Goal: Information Seeking & Learning: Learn about a topic

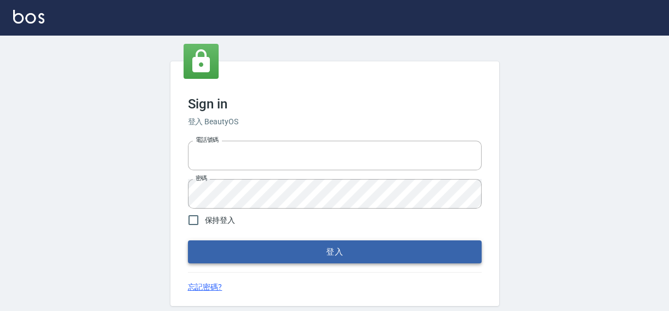
type input "0422211177"
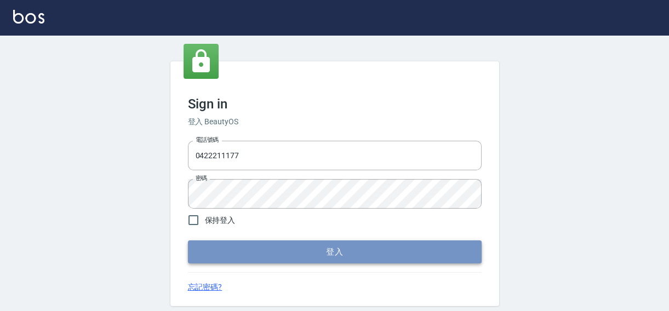
click at [340, 255] on button "登入" at bounding box center [335, 252] width 294 height 23
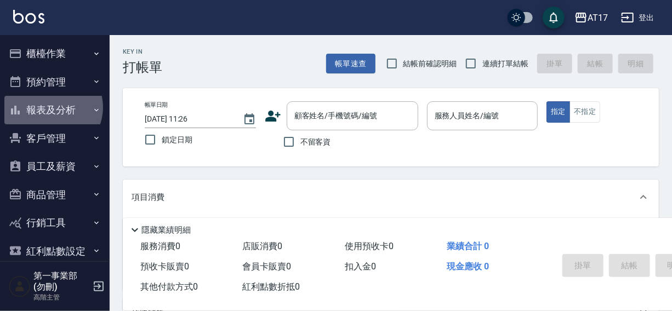
click at [52, 107] on button "報表及分析" at bounding box center [54, 110] width 101 height 28
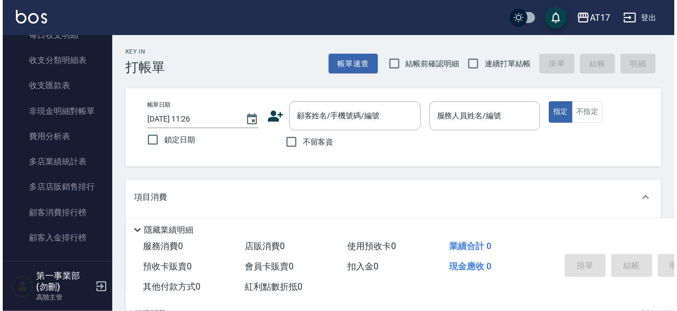
scroll to position [999, 0]
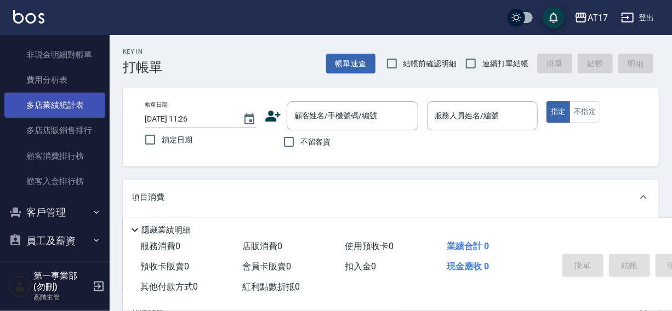
click at [60, 101] on link "多店業績統計表" at bounding box center [54, 105] width 101 height 25
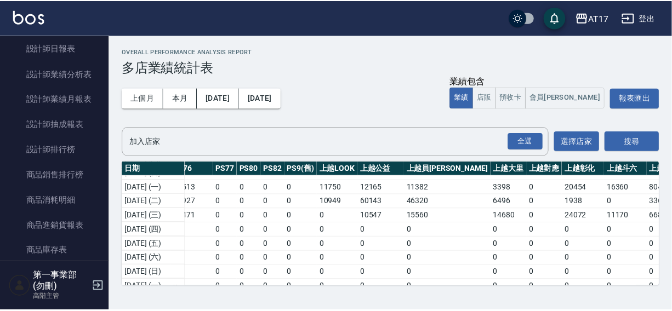
scroll to position [470, 0]
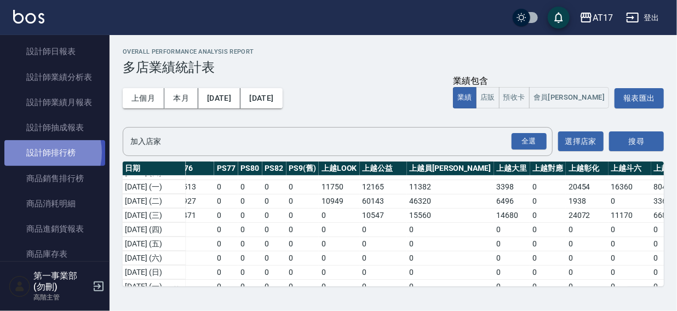
click at [38, 152] on link "設計師排行榜" at bounding box center [54, 152] width 101 height 25
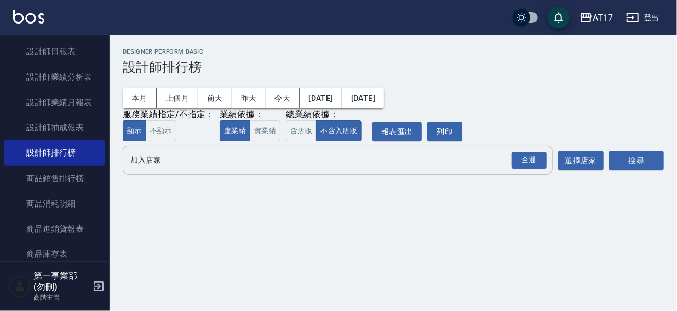
click at [152, 166] on input "加入店家" at bounding box center [330, 160] width 404 height 19
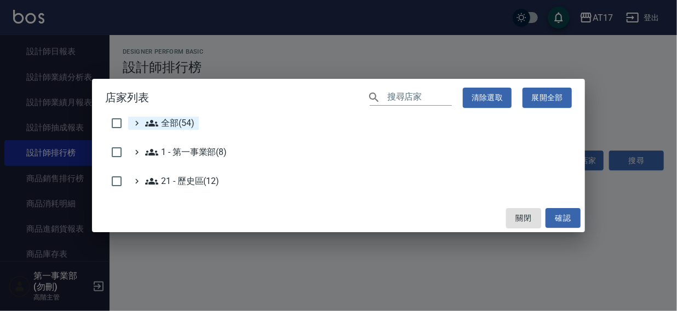
click at [181, 123] on span "全部(54)" at bounding box center [169, 123] width 49 height 13
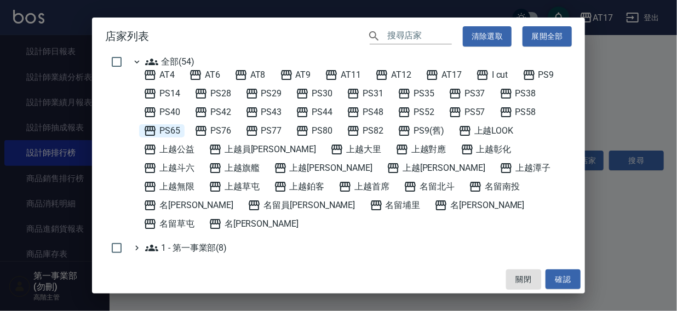
click at [161, 127] on span "PS65" at bounding box center [162, 130] width 37 height 13
click at [564, 285] on button "確認" at bounding box center [563, 280] width 35 height 20
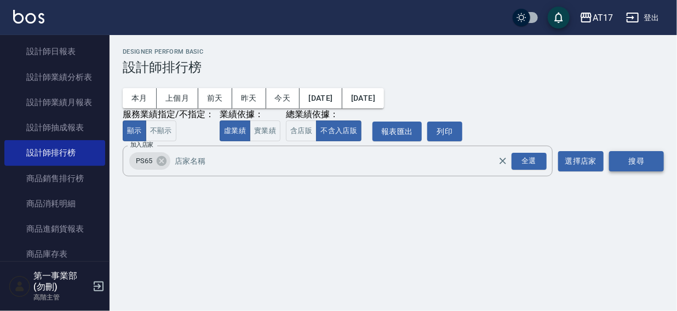
click at [641, 162] on button "搜尋" at bounding box center [636, 161] width 55 height 20
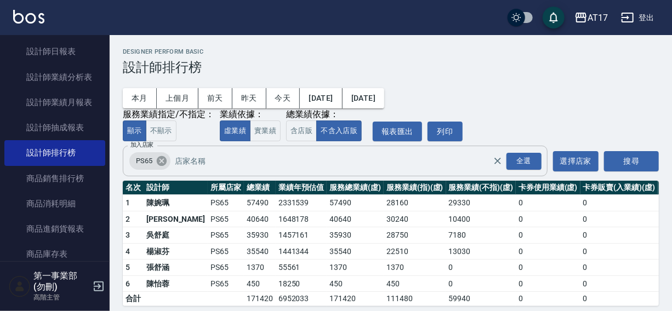
click at [162, 162] on icon at bounding box center [162, 161] width 12 height 12
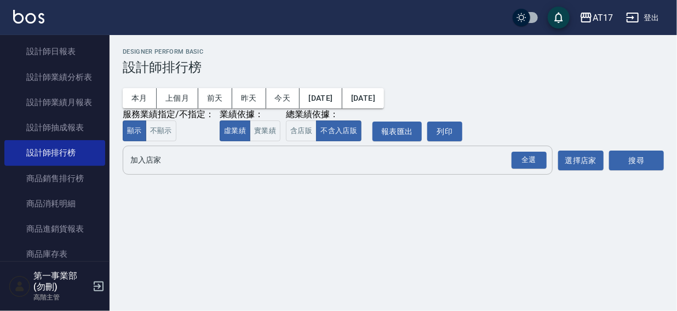
click at [156, 163] on input "加入店家" at bounding box center [330, 160] width 404 height 19
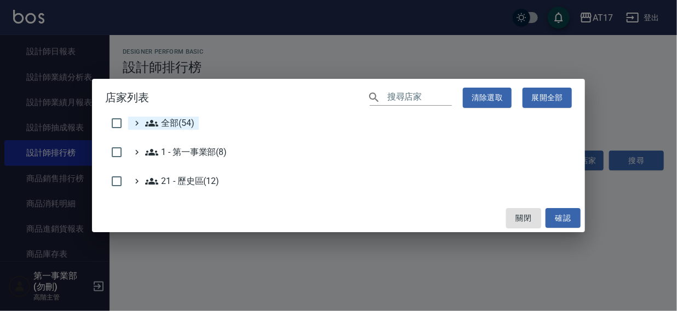
click at [185, 119] on span "全部(54)" at bounding box center [169, 123] width 49 height 13
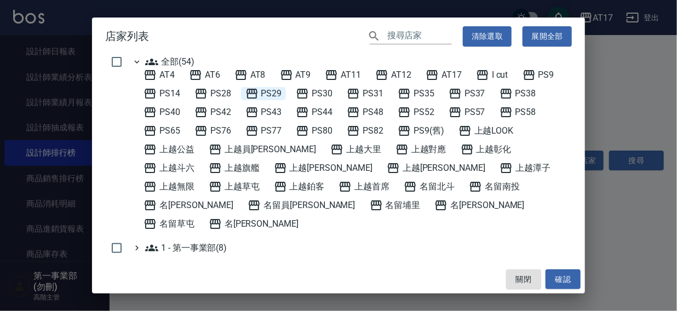
click at [280, 93] on span "PS29" at bounding box center [263, 93] width 37 height 13
click at [557, 273] on button "確認" at bounding box center [563, 280] width 35 height 20
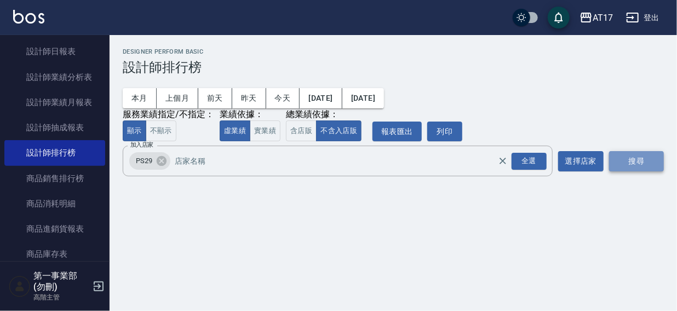
click at [632, 159] on button "搜尋" at bounding box center [636, 161] width 55 height 20
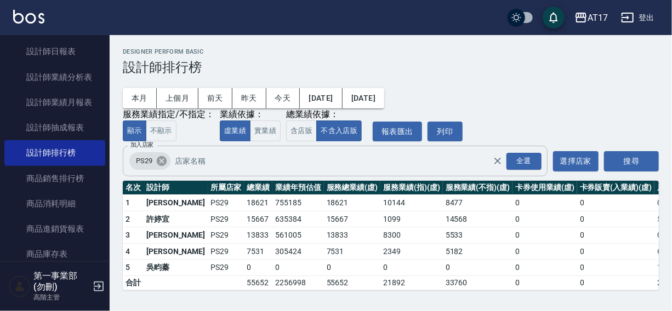
click at [162, 163] on icon at bounding box center [162, 161] width 12 height 12
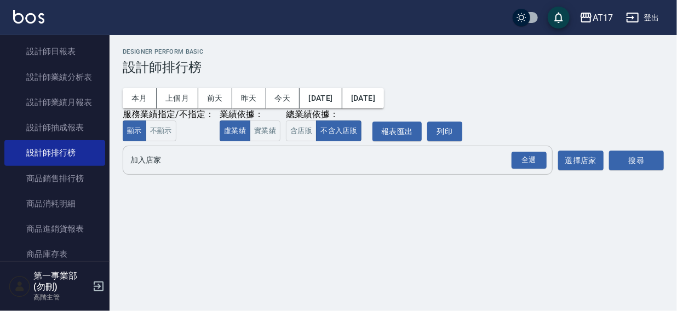
click at [162, 164] on input "加入店家" at bounding box center [330, 160] width 404 height 19
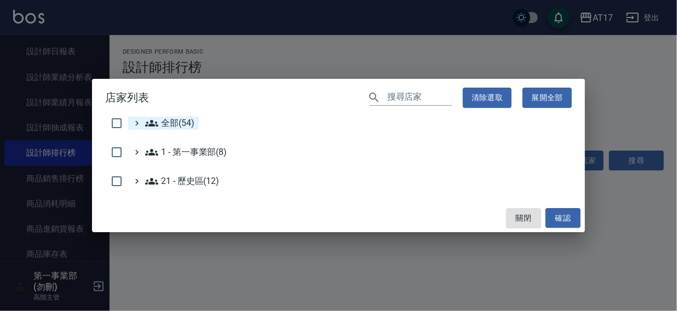
click at [174, 125] on span "全部(54)" at bounding box center [169, 123] width 49 height 13
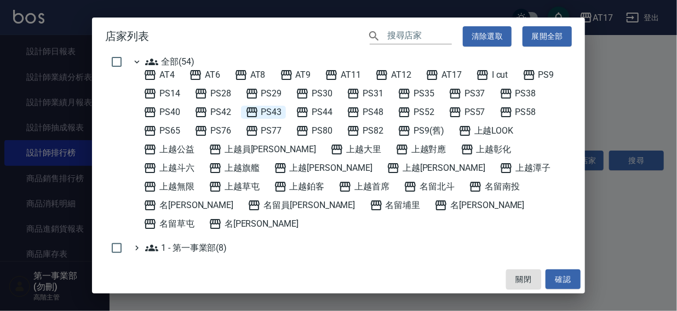
click at [267, 112] on span "PS43" at bounding box center [263, 112] width 37 height 13
click at [559, 277] on button "確認" at bounding box center [563, 280] width 35 height 20
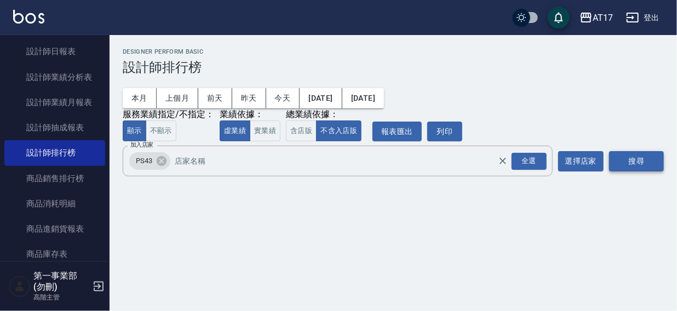
click at [630, 159] on button "搜尋" at bounding box center [636, 161] width 55 height 20
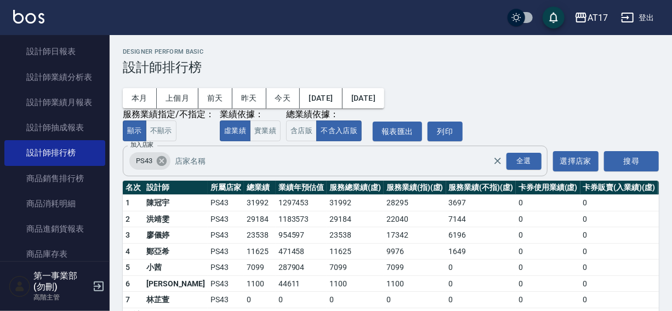
click at [165, 164] on icon at bounding box center [162, 161] width 10 height 10
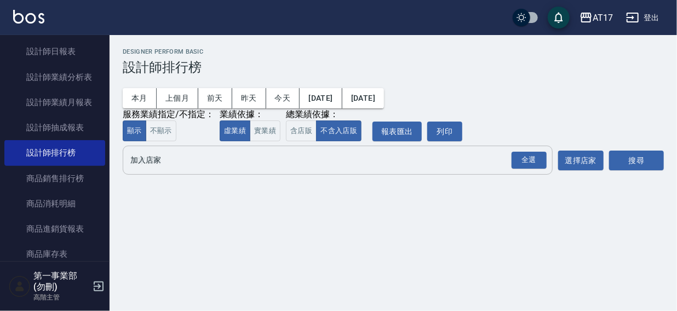
click at [153, 161] on input "加入店家" at bounding box center [330, 160] width 404 height 19
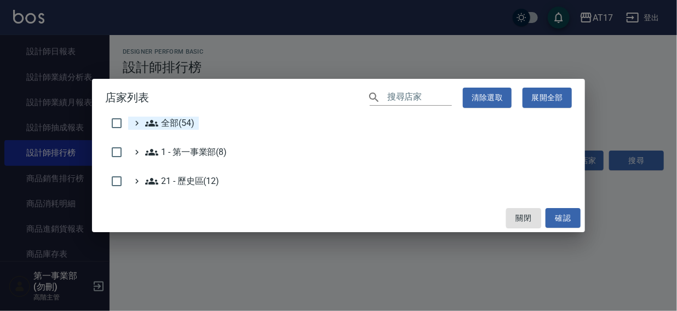
click at [178, 121] on span "全部(54)" at bounding box center [169, 123] width 49 height 13
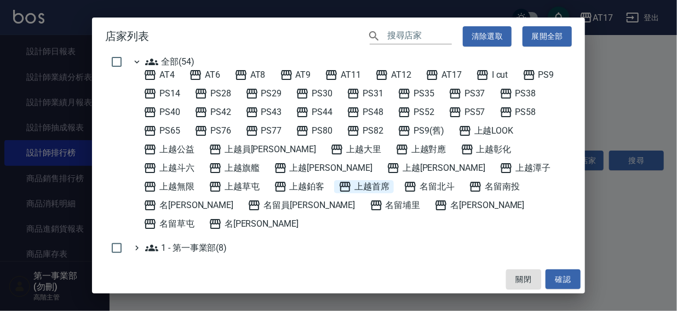
click at [339, 190] on span "上越首席" at bounding box center [364, 186] width 51 height 13
click at [546, 276] on button "確認" at bounding box center [563, 280] width 35 height 20
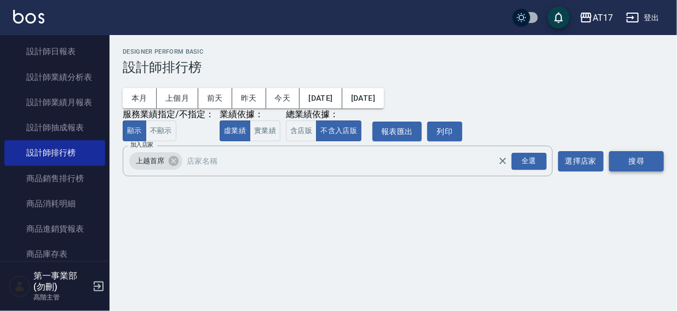
click at [622, 164] on button "搜尋" at bounding box center [636, 161] width 55 height 20
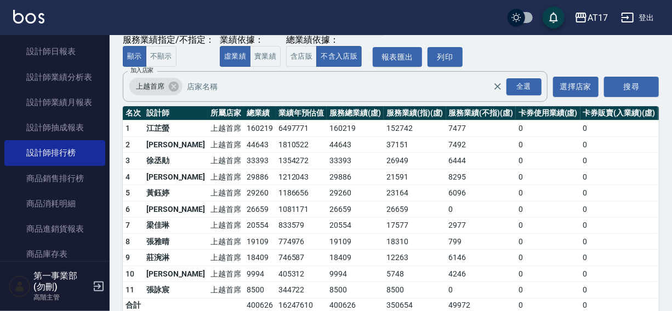
scroll to position [75, 0]
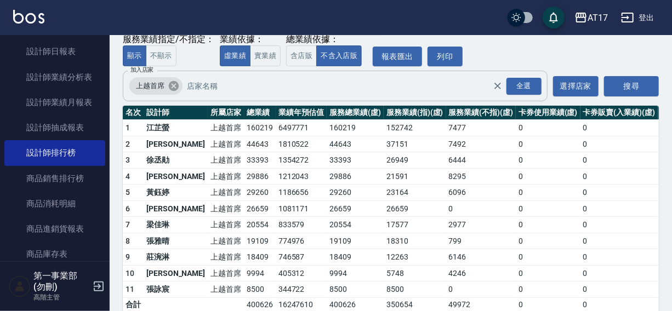
click at [171, 86] on icon at bounding box center [174, 86] width 12 height 12
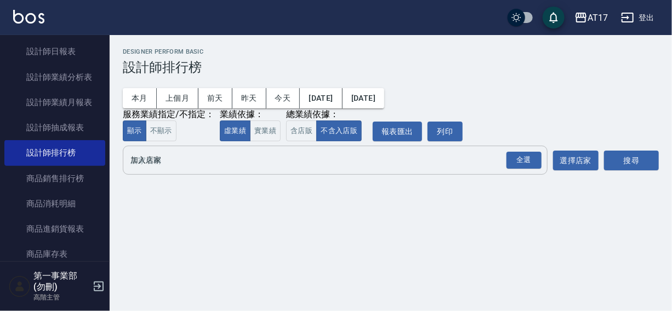
scroll to position [0, 0]
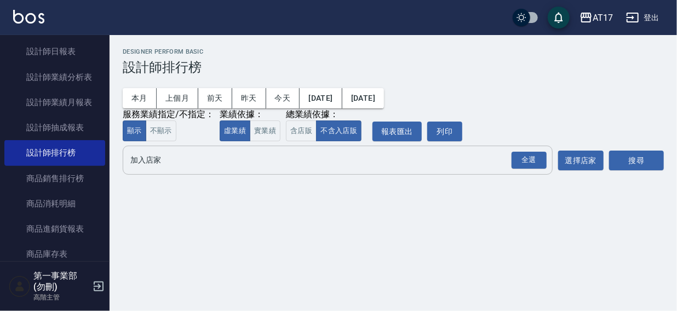
click at [152, 164] on input "加入店家" at bounding box center [330, 160] width 404 height 19
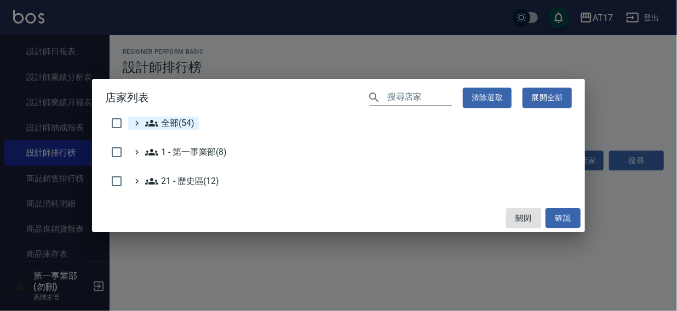
click at [167, 121] on span "全部(54)" at bounding box center [169, 123] width 49 height 13
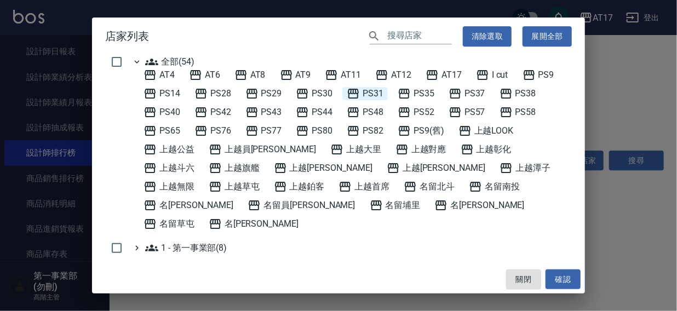
click at [356, 93] on icon at bounding box center [353, 94] width 11 height 10
click at [566, 273] on button "確認" at bounding box center [563, 280] width 35 height 20
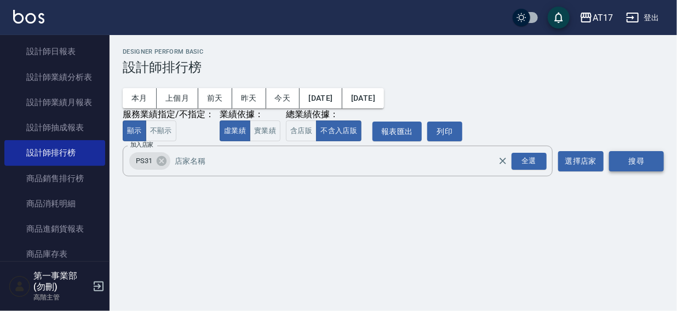
click at [630, 162] on button "搜尋" at bounding box center [636, 161] width 55 height 20
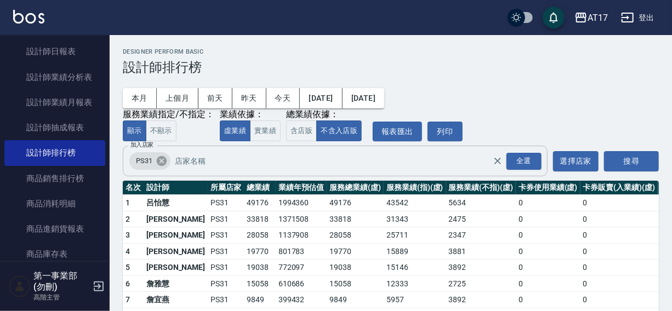
click at [157, 163] on icon at bounding box center [162, 161] width 10 height 10
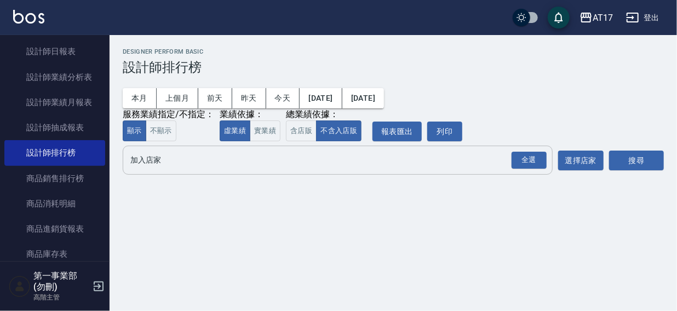
click at [155, 167] on input "加入店家" at bounding box center [330, 160] width 404 height 19
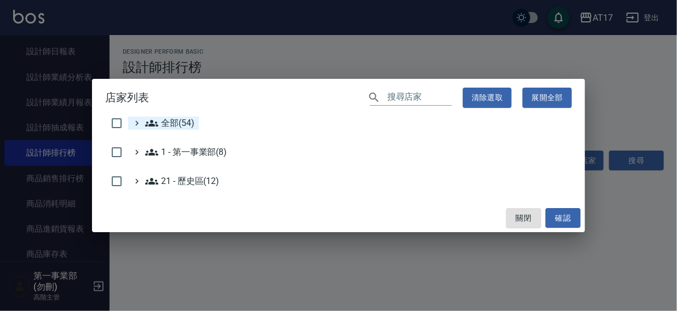
click at [174, 128] on span "全部(54)" at bounding box center [169, 123] width 49 height 13
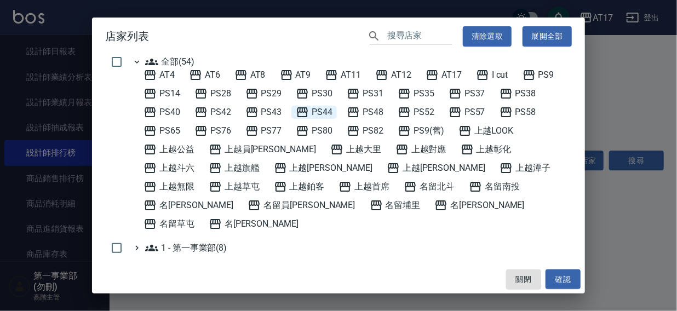
click at [325, 110] on span "PS44" at bounding box center [314, 112] width 37 height 13
click at [553, 279] on button "確認" at bounding box center [563, 280] width 35 height 20
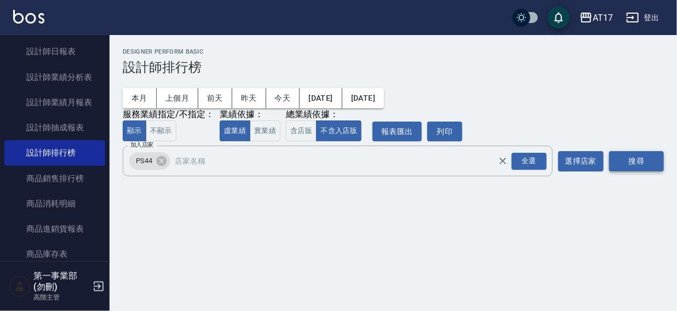
click at [633, 157] on button "搜尋" at bounding box center [636, 161] width 55 height 20
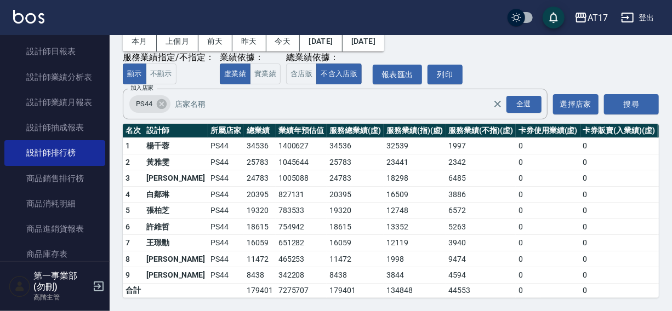
scroll to position [54, 0]
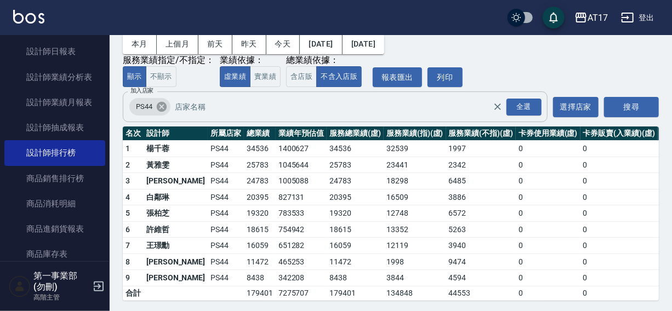
click at [161, 106] on icon at bounding box center [162, 107] width 10 height 10
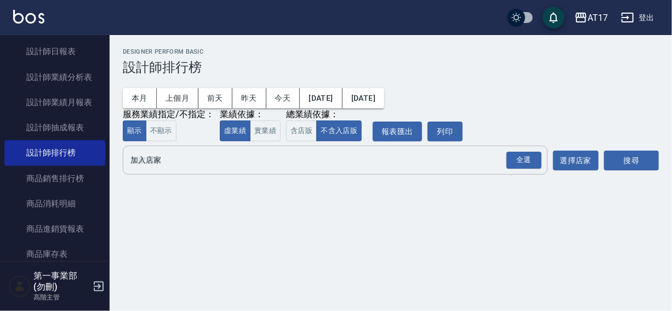
scroll to position [0, 0]
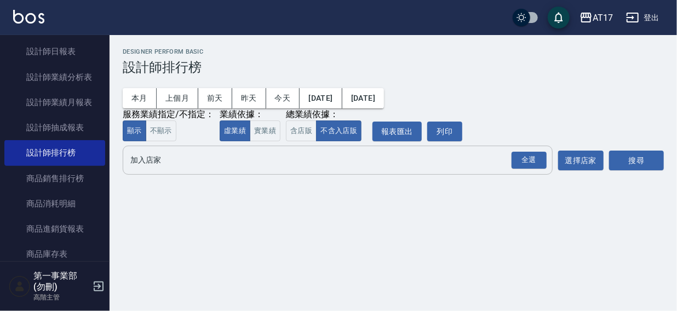
click at [146, 165] on input "加入店家" at bounding box center [330, 160] width 404 height 19
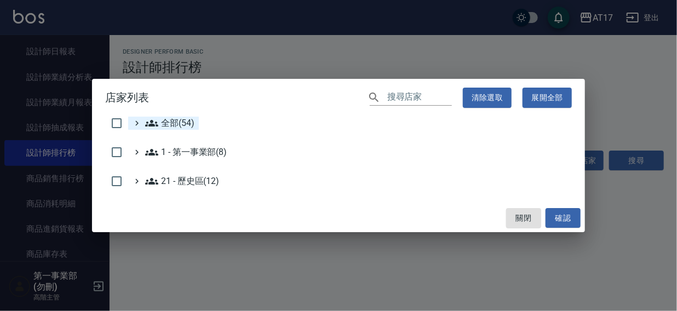
click at [161, 125] on span "全部(54)" at bounding box center [169, 123] width 49 height 13
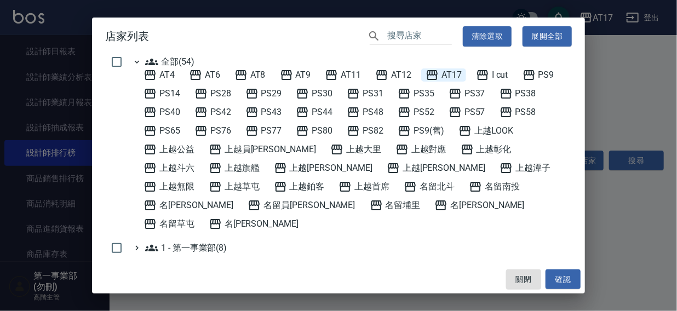
click at [456, 75] on span "AT17" at bounding box center [444, 74] width 36 height 13
click at [564, 277] on button "確認" at bounding box center [563, 280] width 35 height 20
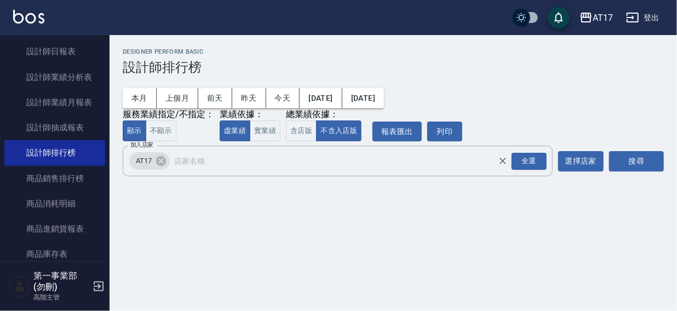
click at [629, 159] on button "搜尋" at bounding box center [636, 161] width 55 height 20
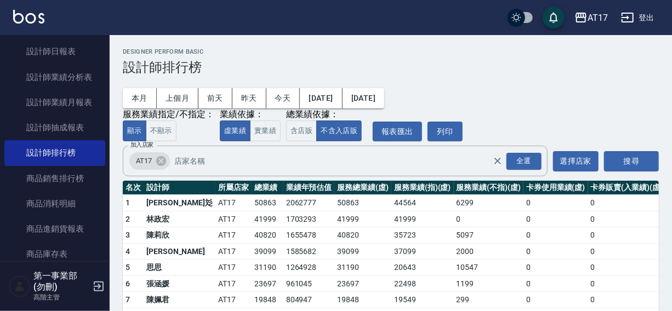
scroll to position [65, 0]
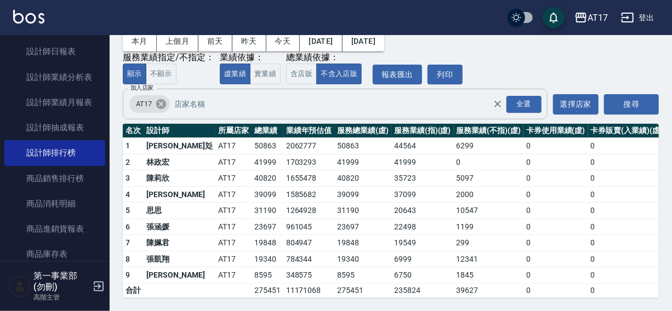
click at [158, 99] on icon at bounding box center [161, 104] width 10 height 10
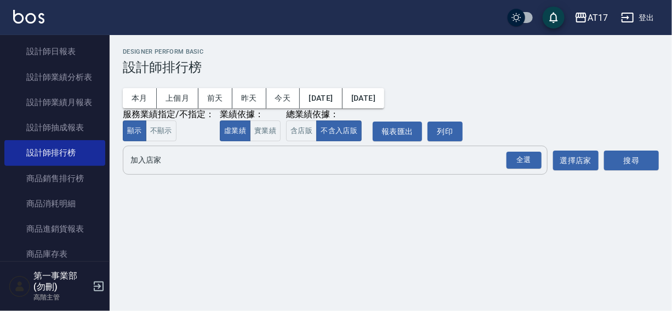
scroll to position [0, 0]
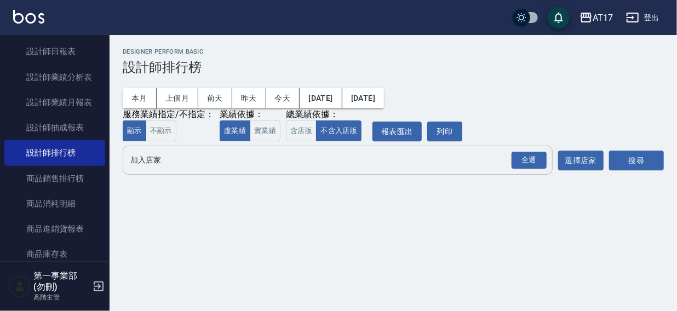
click at [145, 159] on input "加入店家" at bounding box center [330, 160] width 404 height 19
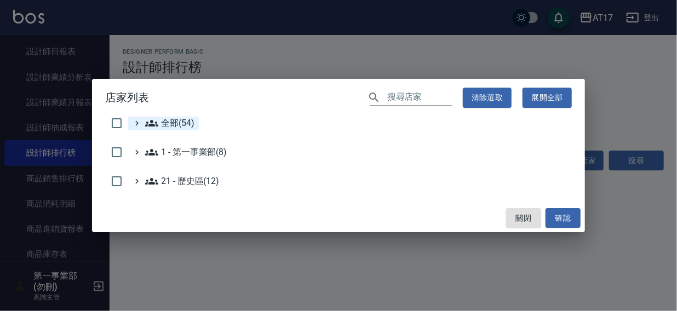
click at [160, 127] on span "全部(54)" at bounding box center [169, 123] width 49 height 13
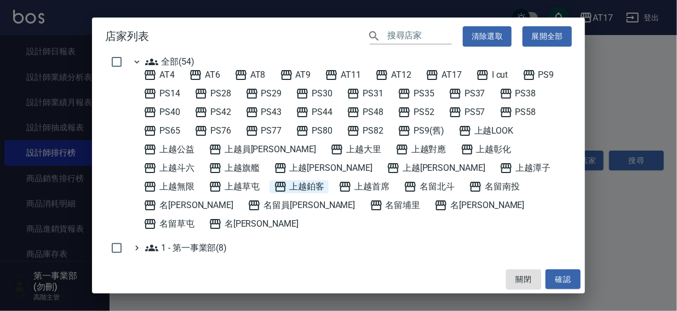
click at [274, 187] on span "上越鉑客" at bounding box center [299, 186] width 51 height 13
click at [563, 273] on button "確認" at bounding box center [563, 280] width 35 height 20
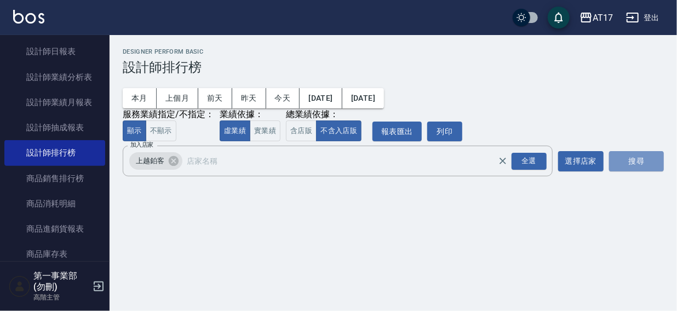
click at [619, 165] on button "搜尋" at bounding box center [636, 161] width 55 height 20
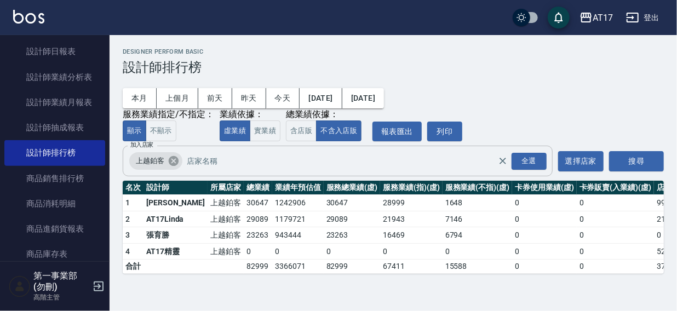
click at [172, 162] on icon at bounding box center [174, 161] width 12 height 12
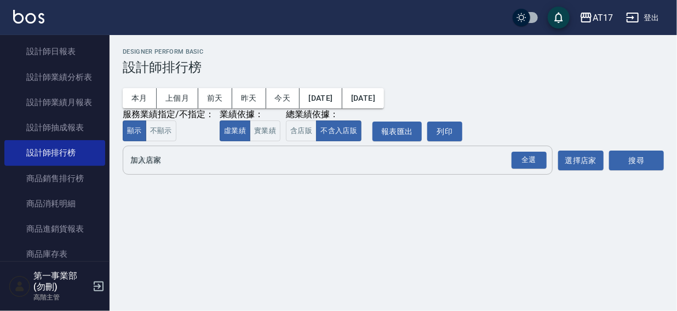
click at [148, 172] on div "全選 加入店家" at bounding box center [338, 160] width 430 height 29
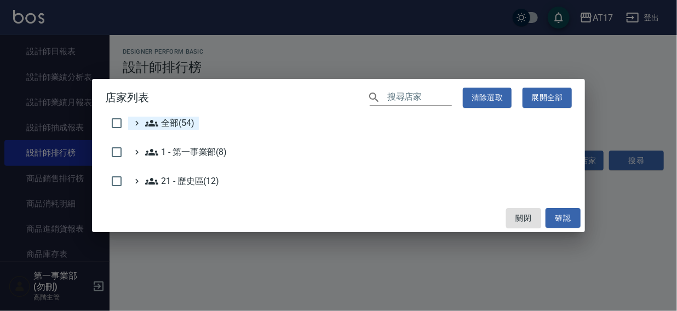
click at [175, 124] on span "全部(54)" at bounding box center [169, 123] width 49 height 13
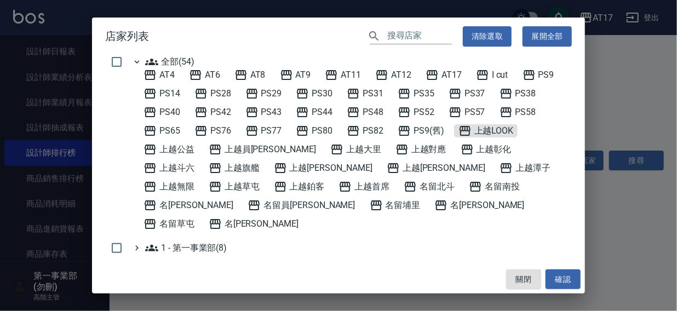
drag, startPoint x: 492, startPoint y: 131, endPoint x: 511, endPoint y: 158, distance: 32.7
click at [493, 131] on span "上越LOOK" at bounding box center [486, 130] width 55 height 13
click at [556, 282] on button "確認" at bounding box center [563, 280] width 35 height 20
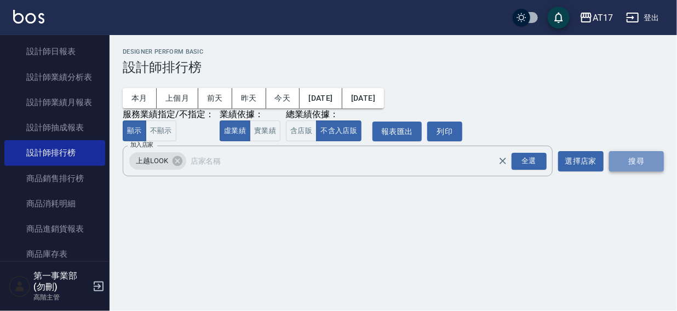
click at [637, 156] on button "搜尋" at bounding box center [636, 161] width 55 height 20
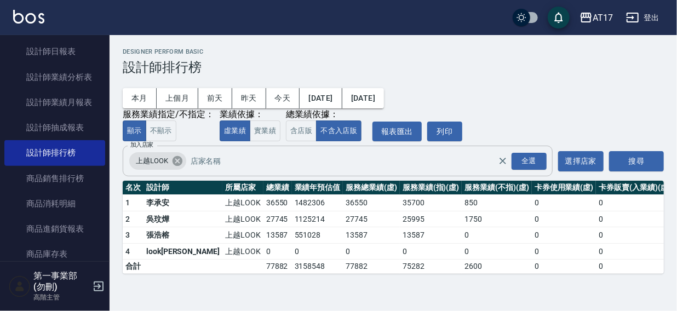
click at [178, 161] on icon at bounding box center [177, 161] width 12 height 12
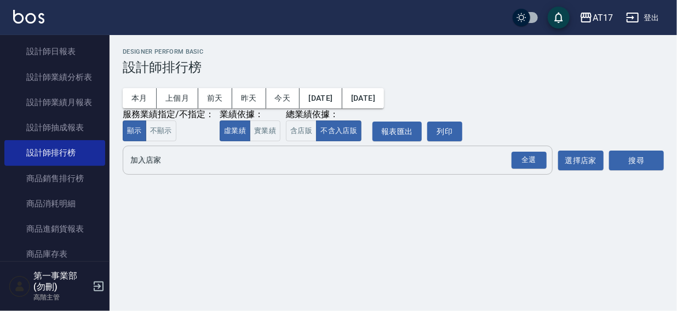
click at [156, 162] on input "加入店家" at bounding box center [330, 160] width 404 height 19
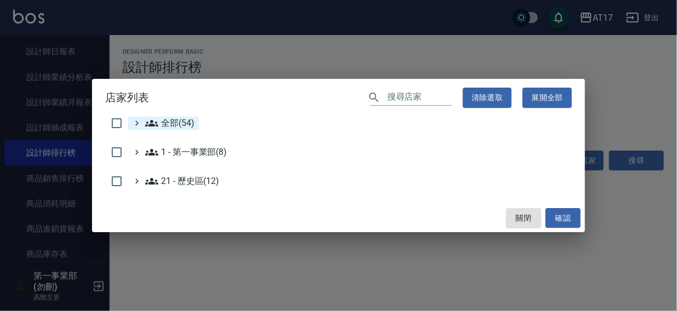
click at [178, 119] on span "全部(54)" at bounding box center [169, 123] width 49 height 13
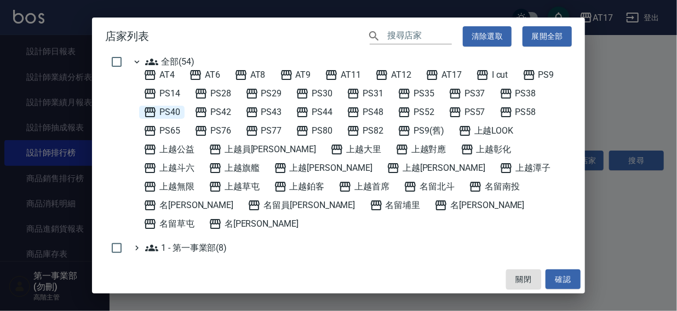
click at [181, 108] on div "PS40" at bounding box center [161, 112] width 45 height 13
click at [558, 275] on button "確認" at bounding box center [563, 280] width 35 height 20
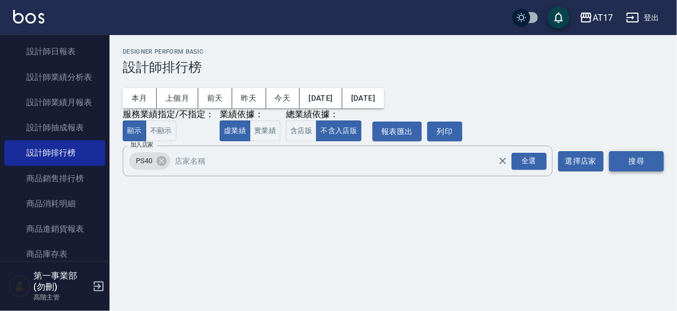
click at [621, 163] on button "搜尋" at bounding box center [636, 161] width 55 height 20
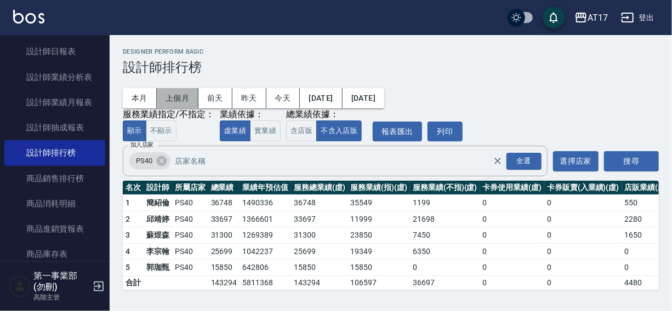
click at [171, 99] on button "上個月" at bounding box center [178, 98] width 42 height 20
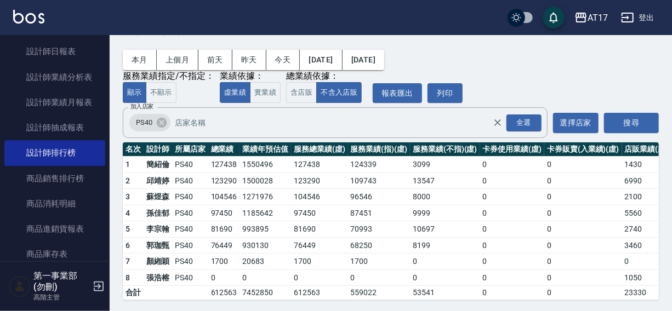
scroll to position [39, 0]
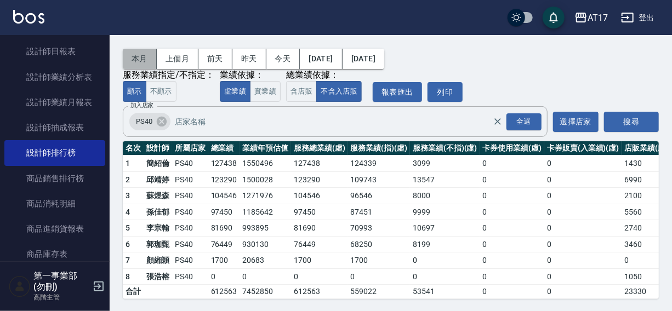
click at [144, 57] on button "本月" at bounding box center [140, 59] width 34 height 20
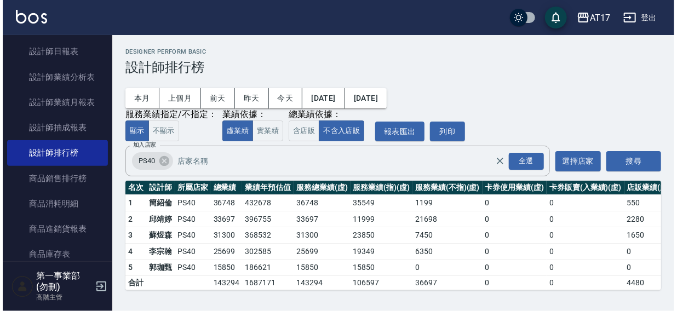
scroll to position [1, 0]
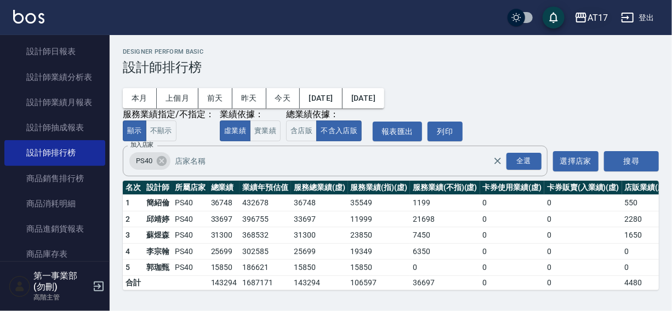
click at [586, 21] on icon "button" at bounding box center [580, 18] width 11 height 10
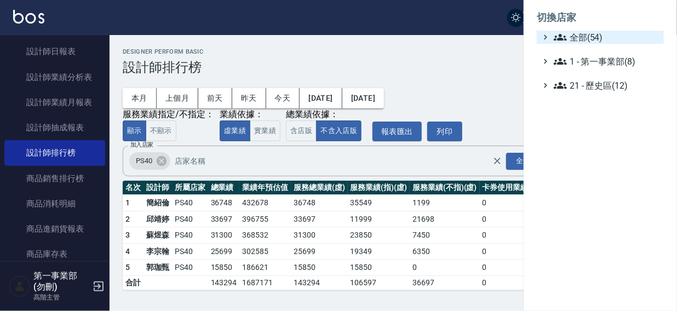
click at [590, 33] on span "全部(54)" at bounding box center [607, 37] width 106 height 13
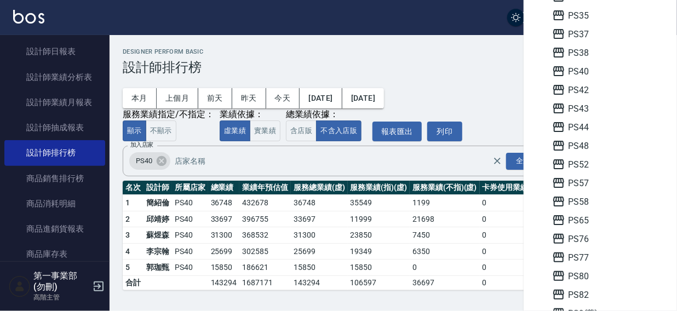
scroll to position [352, 0]
click at [593, 185] on span "PS76" at bounding box center [605, 182] width 107 height 13
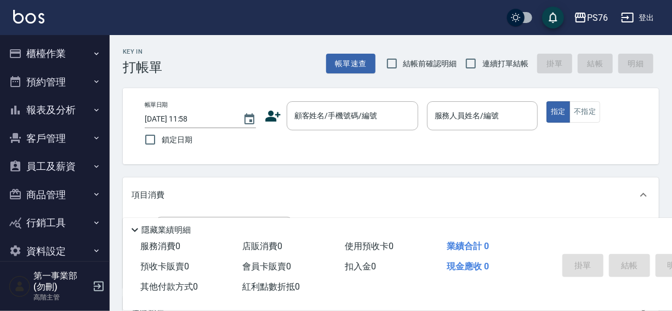
click at [422, 26] on div "PS76 登出" at bounding box center [336, 17] width 672 height 35
